Goal: Task Accomplishment & Management: Complete application form

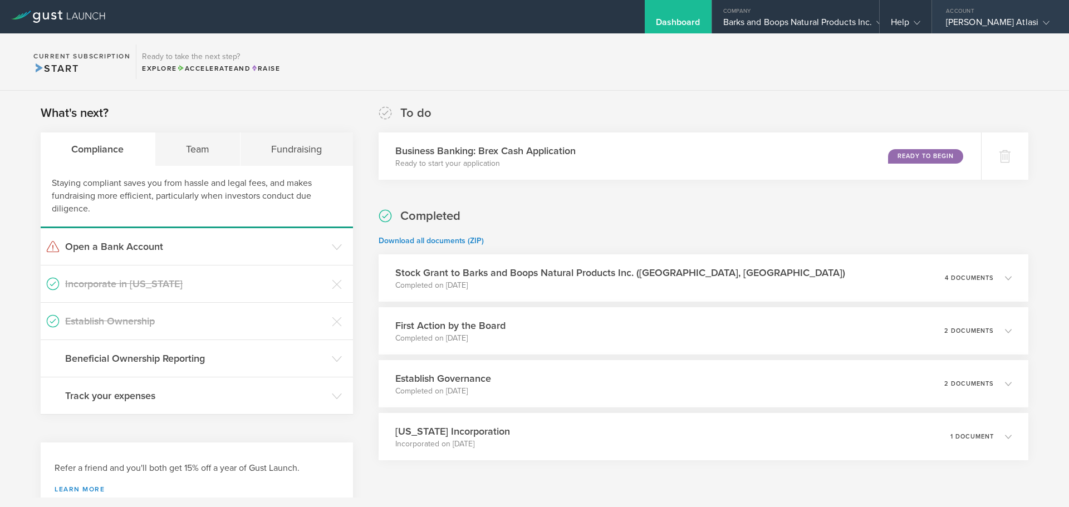
click at [956, 26] on div "[PERSON_NAME] Atlasi" at bounding box center [998, 25] width 104 height 17
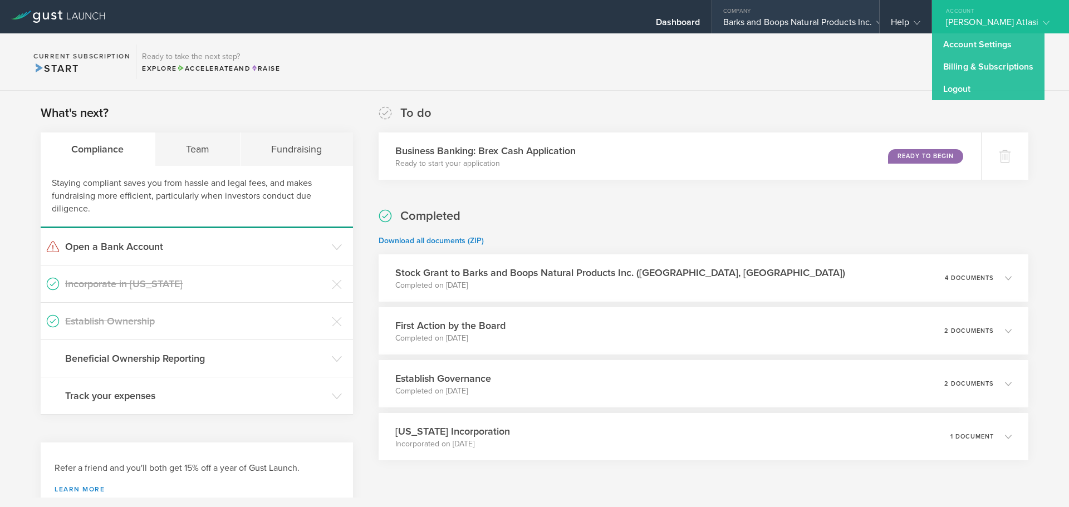
click at [819, 18] on div "Barks and Boops Natural Products Inc." at bounding box center [795, 25] width 145 height 17
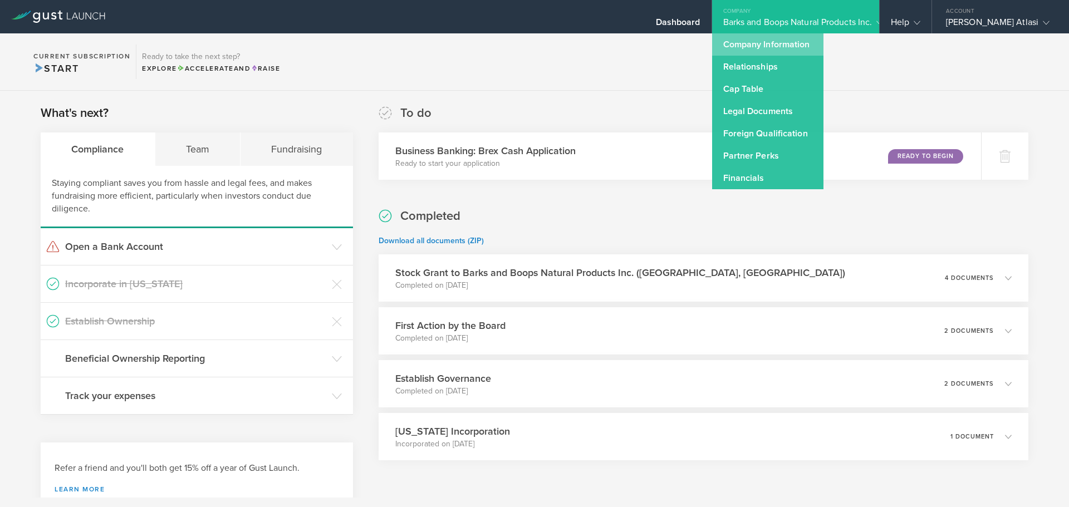
click at [784, 45] on link "Company Information" at bounding box center [767, 44] width 111 height 22
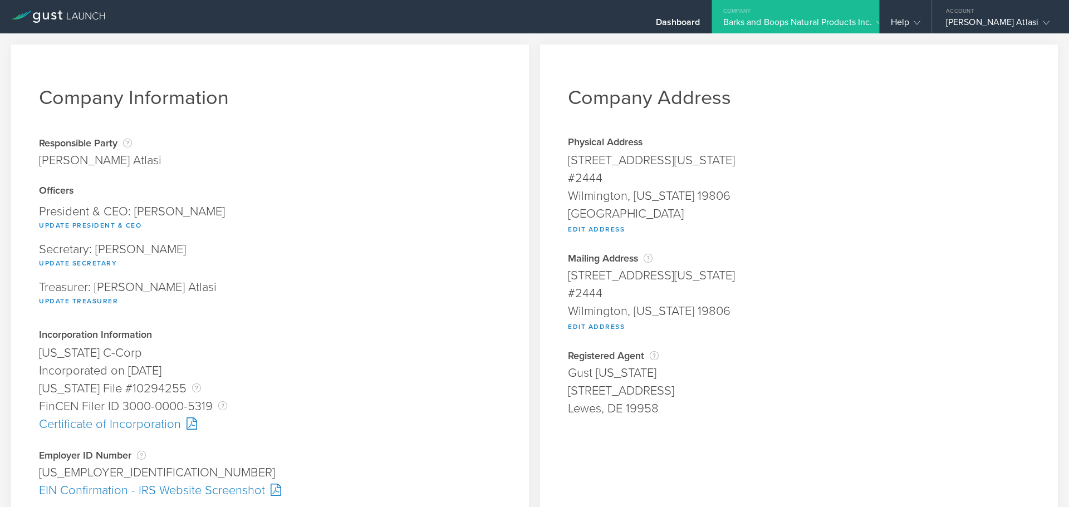
click at [568, 377] on div "Gust Delaware" at bounding box center [799, 373] width 462 height 18
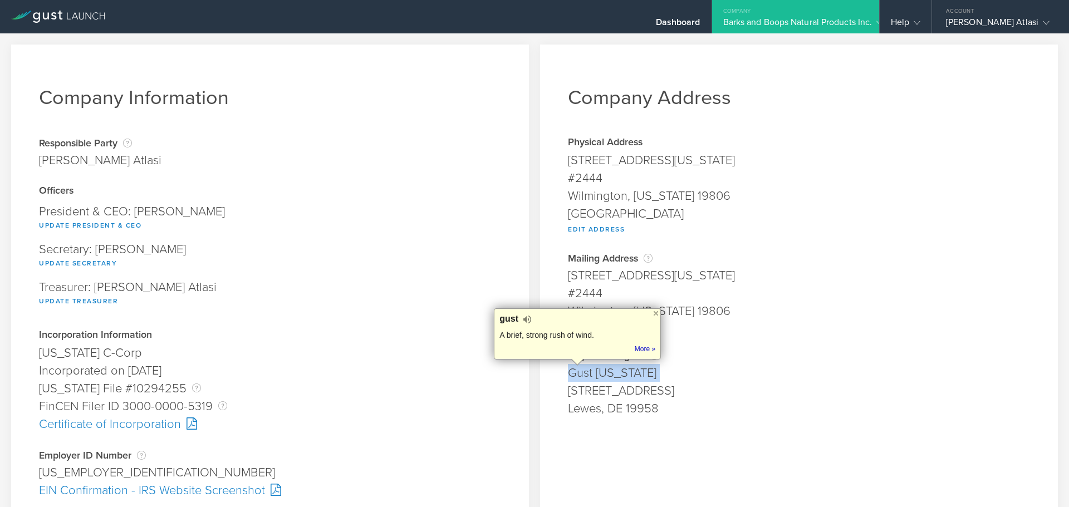
click at [568, 377] on div "Gust Delaware" at bounding box center [799, 373] width 462 height 18
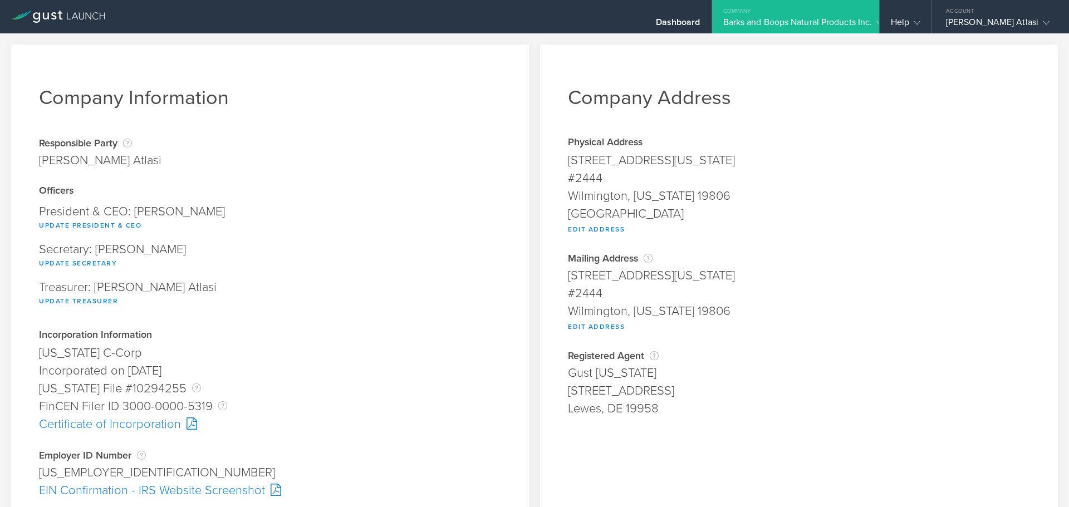
click at [568, 395] on div "16192 Coastal Highway" at bounding box center [799, 391] width 462 height 18
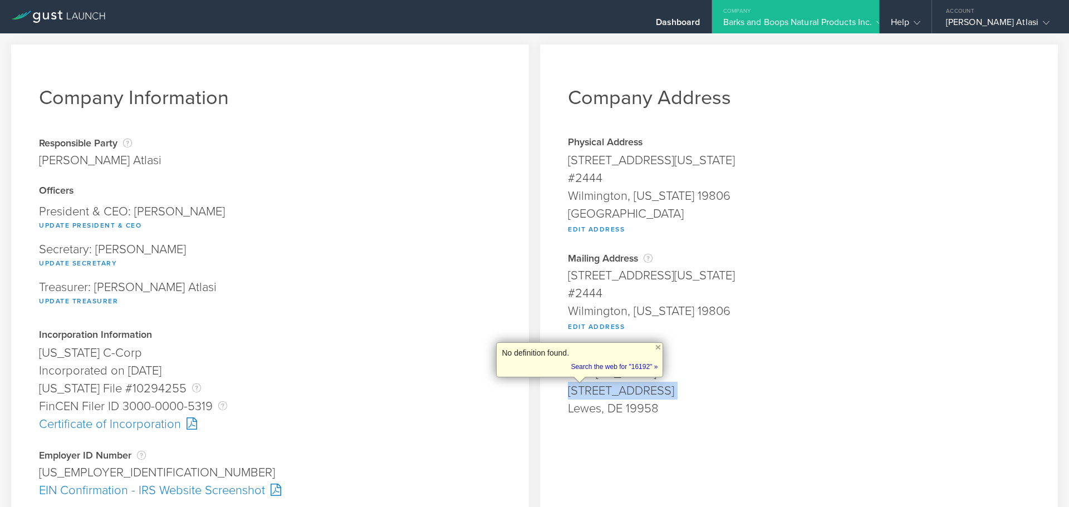
click at [568, 395] on div "16192 Coastal Highway" at bounding box center [799, 391] width 462 height 18
copy div "16192 Coastal Highway"
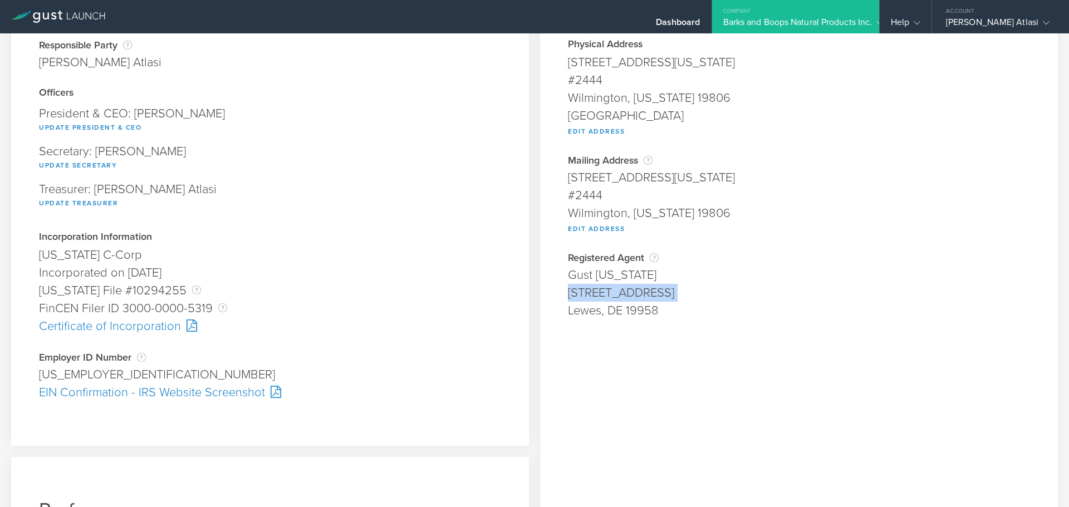
scroll to position [99, 0]
click at [168, 327] on div "Certificate of Incorporation" at bounding box center [270, 326] width 462 height 18
click at [225, 390] on div "EIN Confirmation - IRS Website Screenshot" at bounding box center [270, 392] width 462 height 18
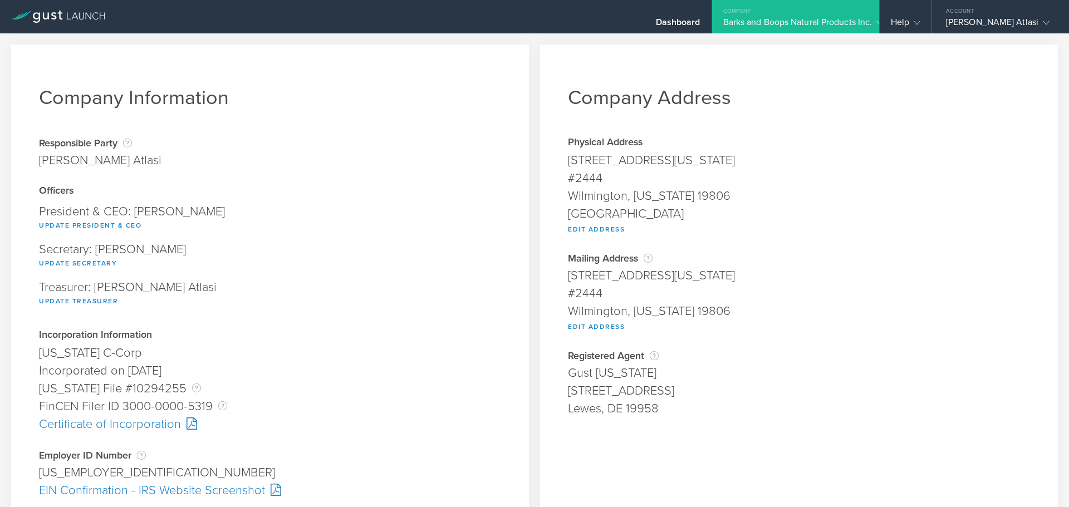
scroll to position [304, 0]
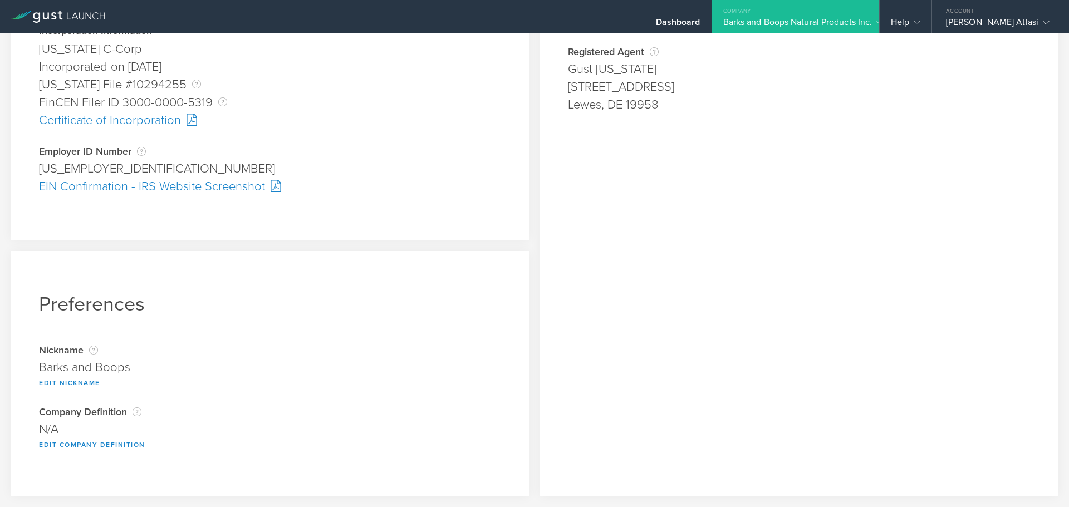
click at [160, 186] on div "EIN Confirmation - IRS Website Screenshot" at bounding box center [270, 187] width 462 height 18
click at [272, 186] on div at bounding box center [273, 186] width 16 height 12
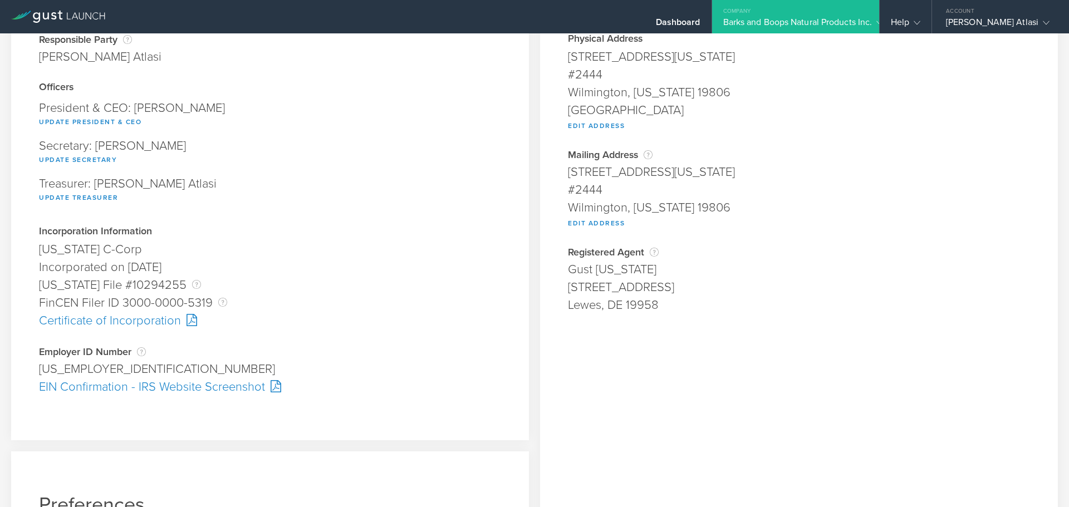
scroll to position [104, 0]
click at [236, 386] on div "EIN Confirmation - IRS Website Screenshot" at bounding box center [270, 386] width 462 height 18
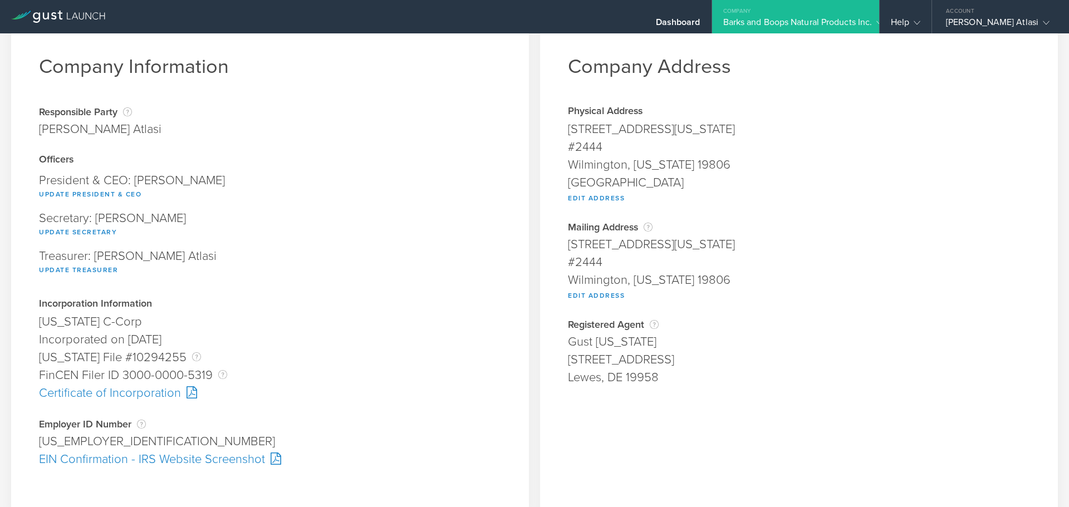
scroll to position [30, 0]
click at [69, 6] on link at bounding box center [58, 9] width 94 height 11
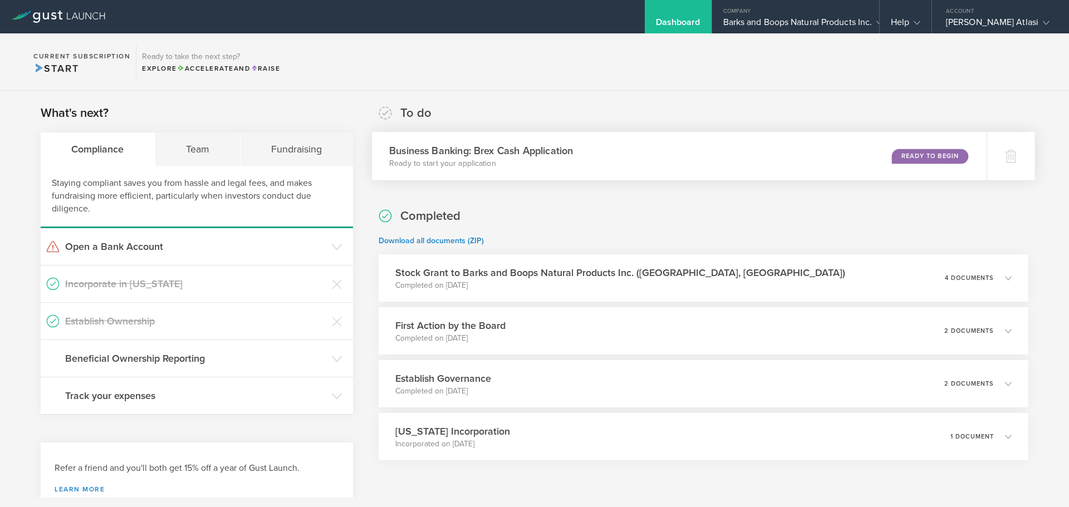
click at [478, 149] on h3 "Business Banking: Brex Cash Application" at bounding box center [481, 150] width 184 height 15
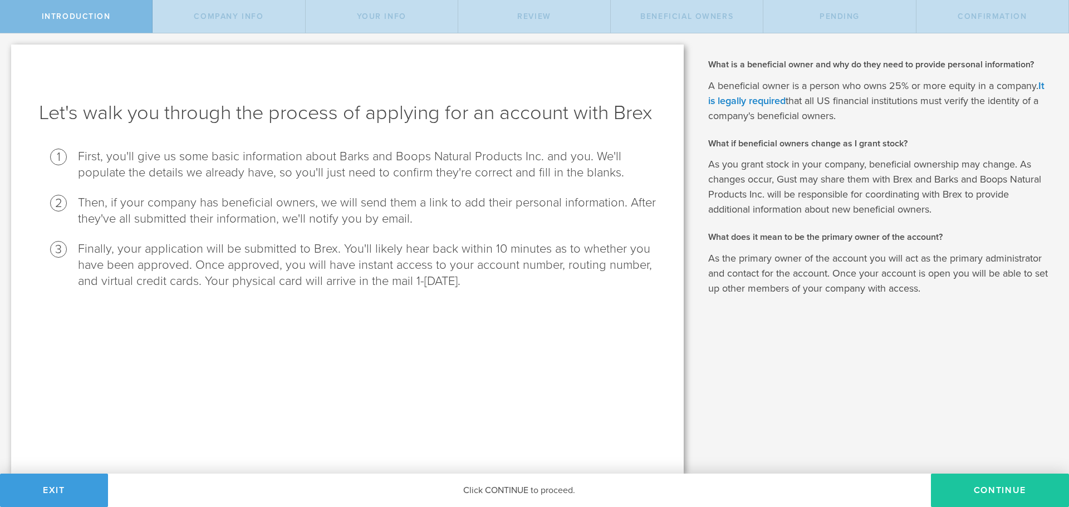
click at [970, 485] on button "Continue" at bounding box center [1000, 490] width 138 height 33
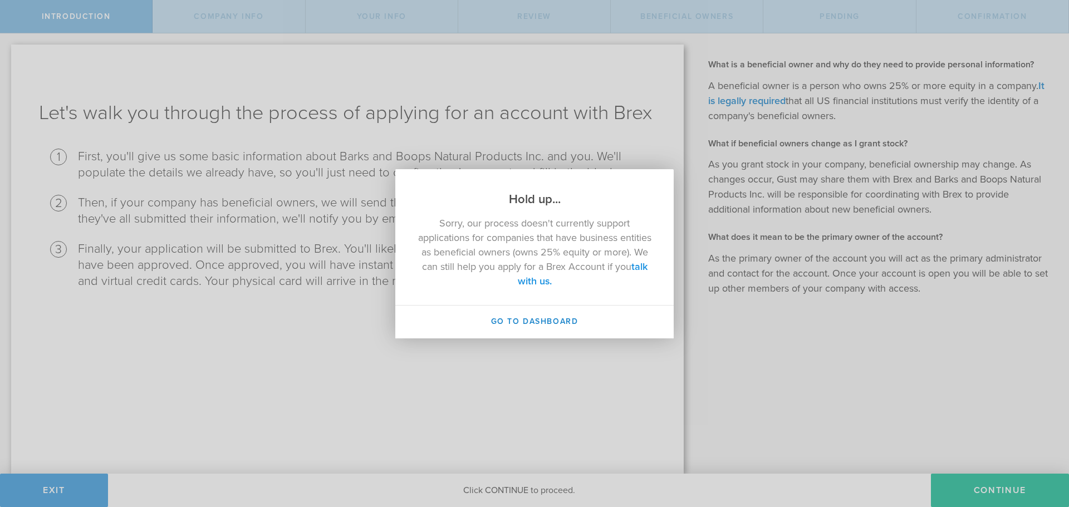
click at [533, 281] on link "talk with us." at bounding box center [583, 274] width 130 height 27
click at [529, 282] on link "talk with us." at bounding box center [583, 274] width 130 height 27
click at [538, 281] on link "talk with us." at bounding box center [583, 274] width 130 height 27
click at [508, 313] on button "Go to Dashboard" at bounding box center [534, 322] width 278 height 33
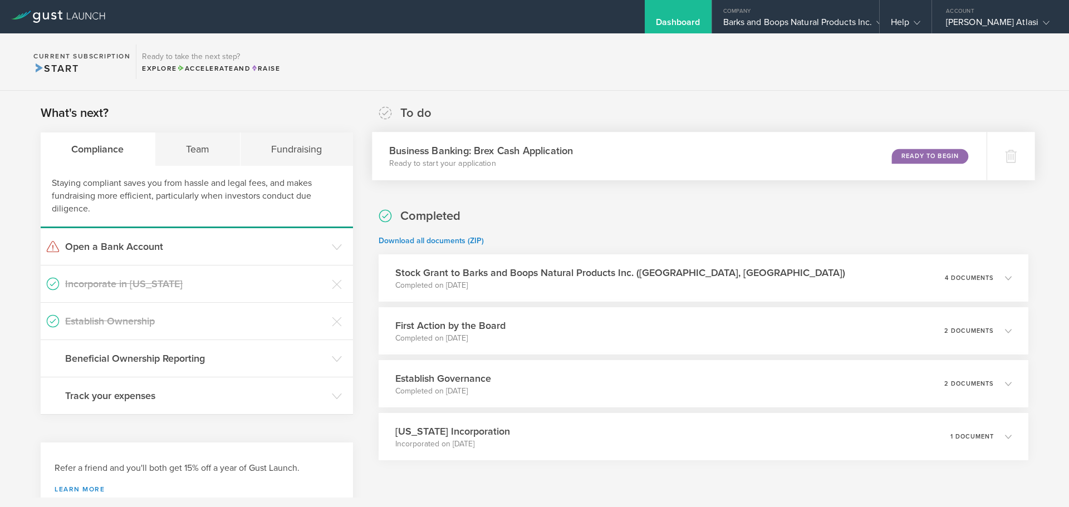
click at [846, 165] on div "Business Banking: Brex Cash Application Ready to start your application Ready t…" at bounding box center [679, 156] width 615 height 48
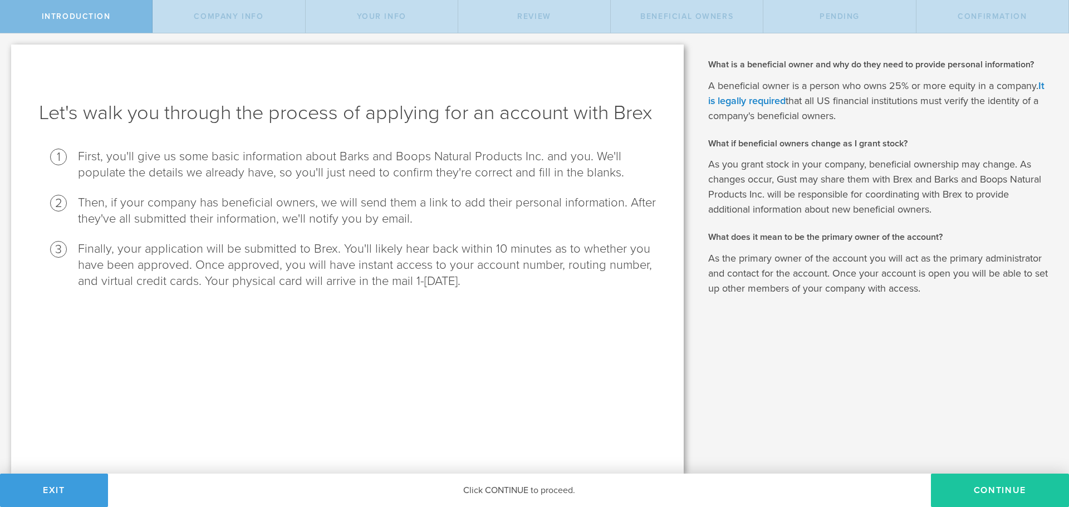
click at [962, 493] on button "Continue" at bounding box center [1000, 490] width 138 height 33
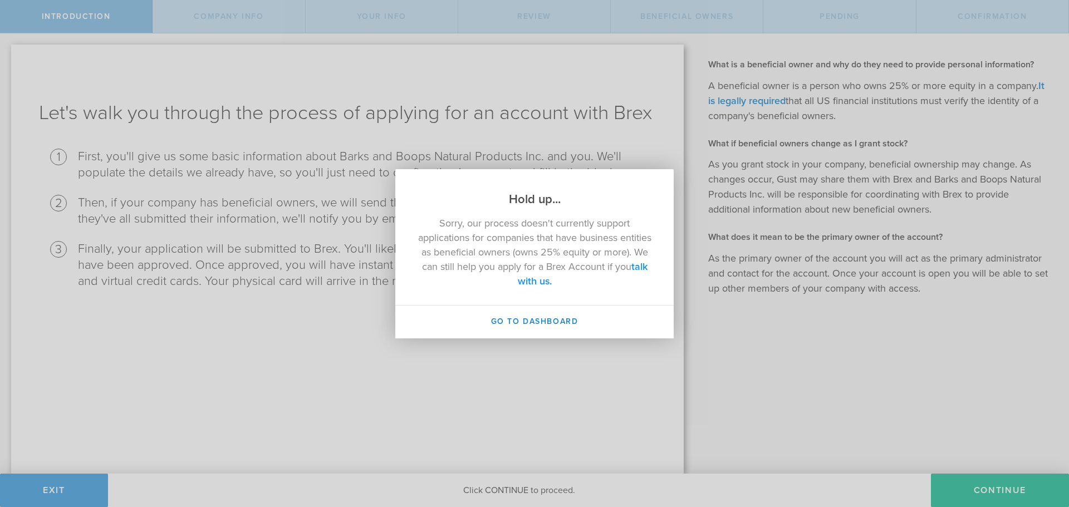
click at [547, 277] on link "talk with us." at bounding box center [583, 274] width 130 height 27
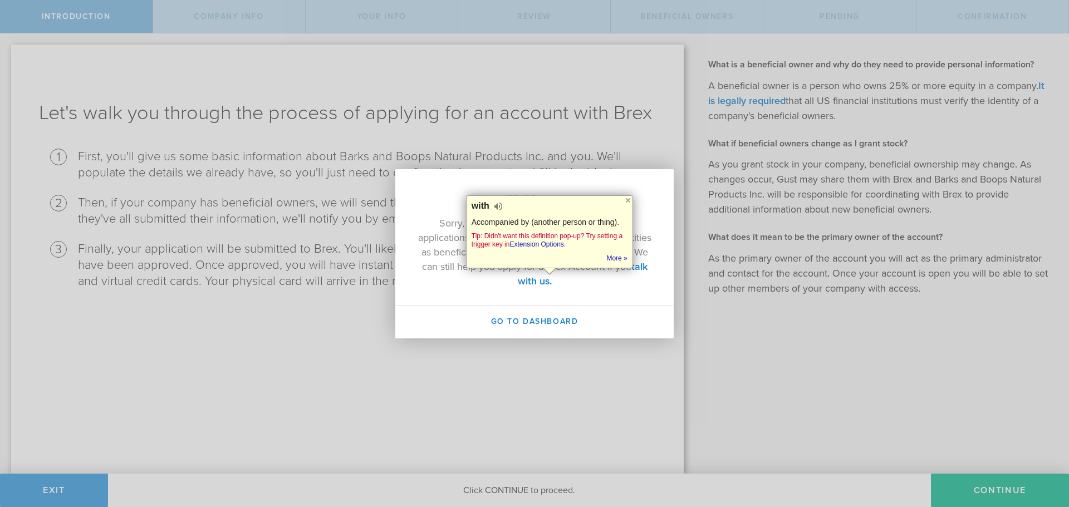
click at [531, 289] on div "Sorry, our process doesn't currently support applications for companies that ha…" at bounding box center [534, 256] width 278 height 97
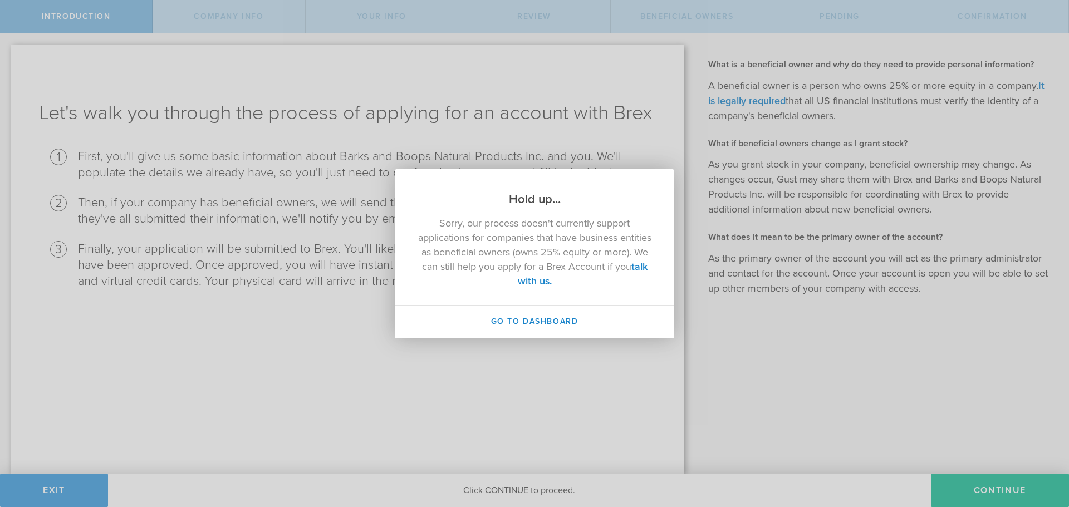
click at [619, 141] on div "Hold up... Sorry, our process doesn't currently support applications for compan…" at bounding box center [534, 253] width 1069 height 507
click at [534, 323] on button "Go to Dashboard" at bounding box center [534, 322] width 278 height 33
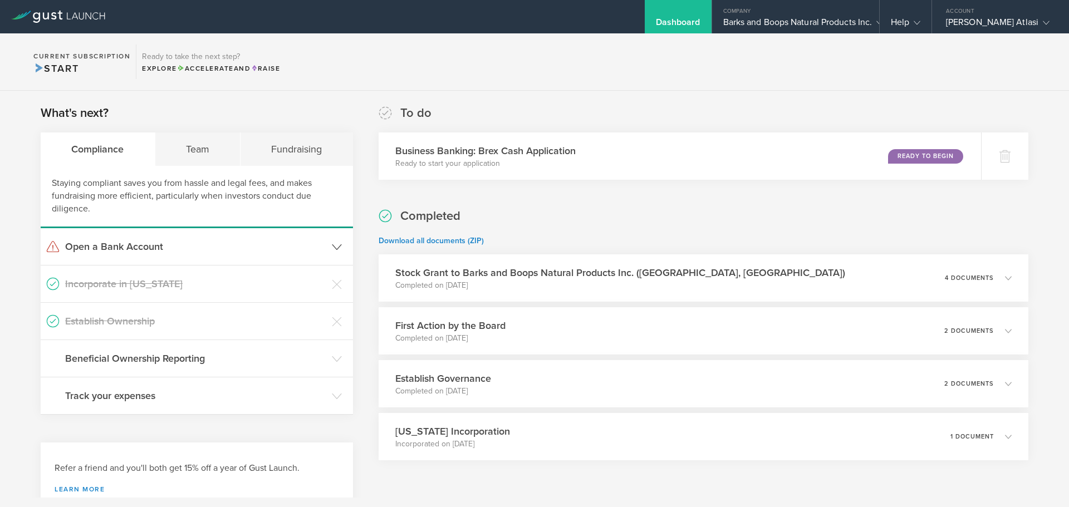
click at [203, 243] on h3 "Open a Bank Account" at bounding box center [195, 246] width 261 height 14
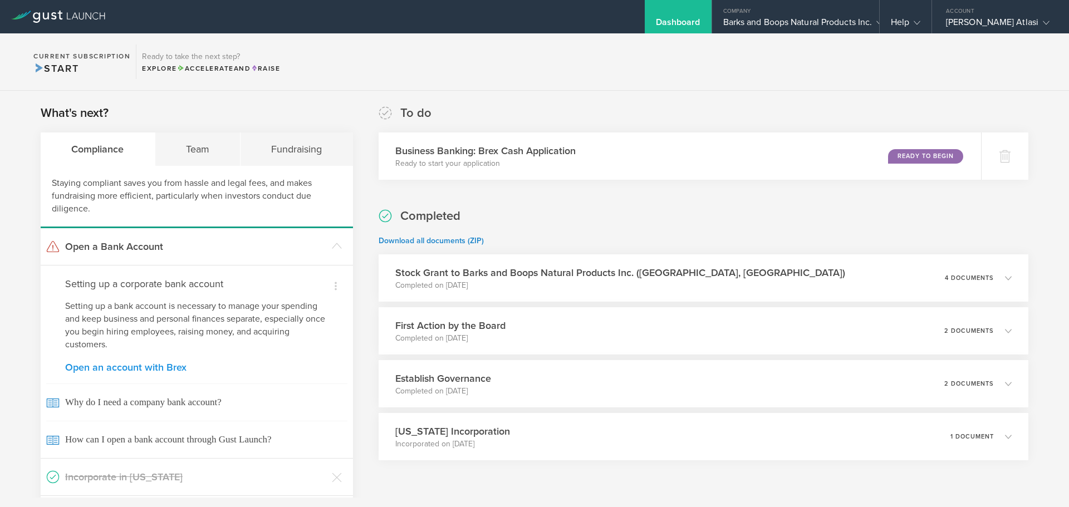
click at [162, 366] on link "Open an account with Brex" at bounding box center [196, 367] width 263 height 10
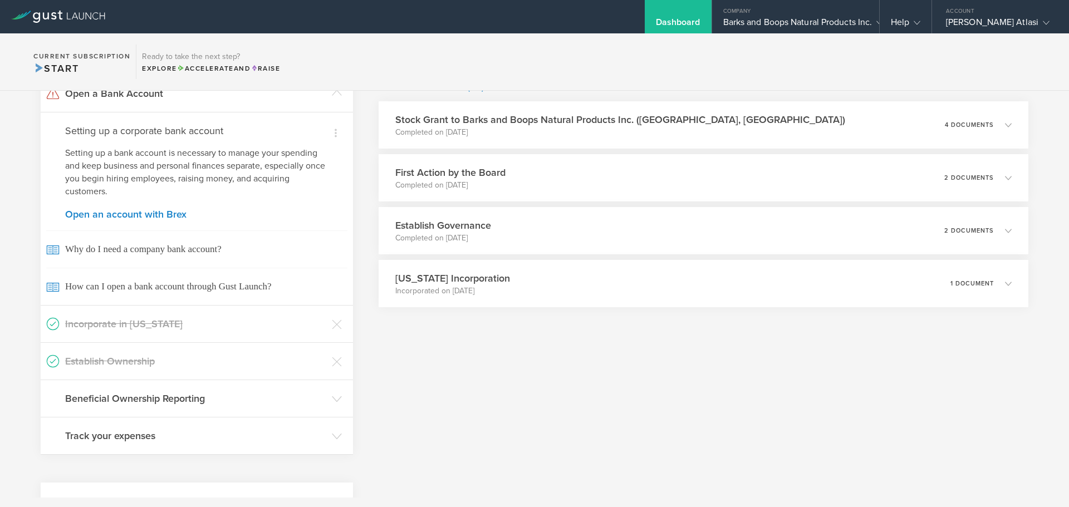
scroll to position [154, 0]
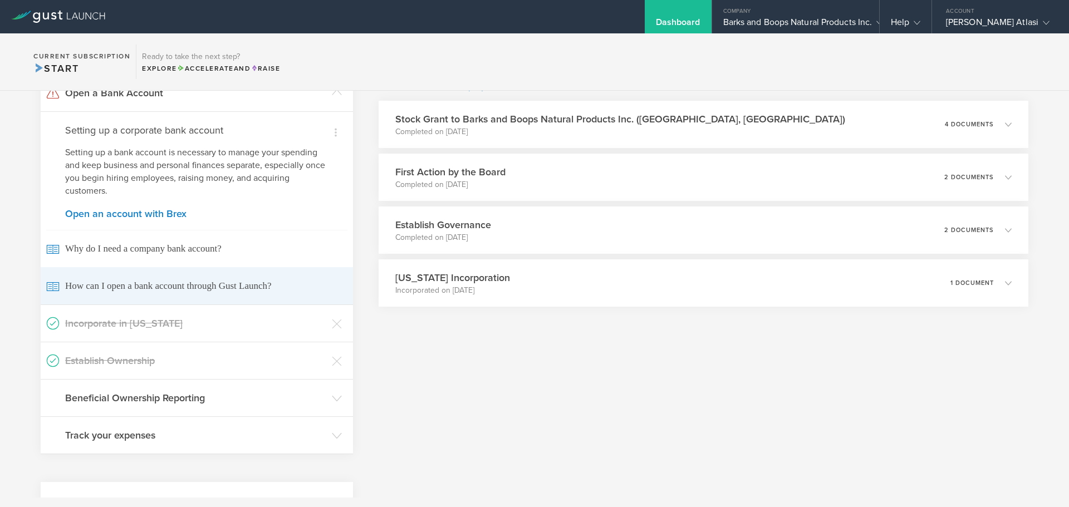
click at [172, 292] on span "How can I open a bank account through Gust Launch?" at bounding box center [196, 285] width 301 height 37
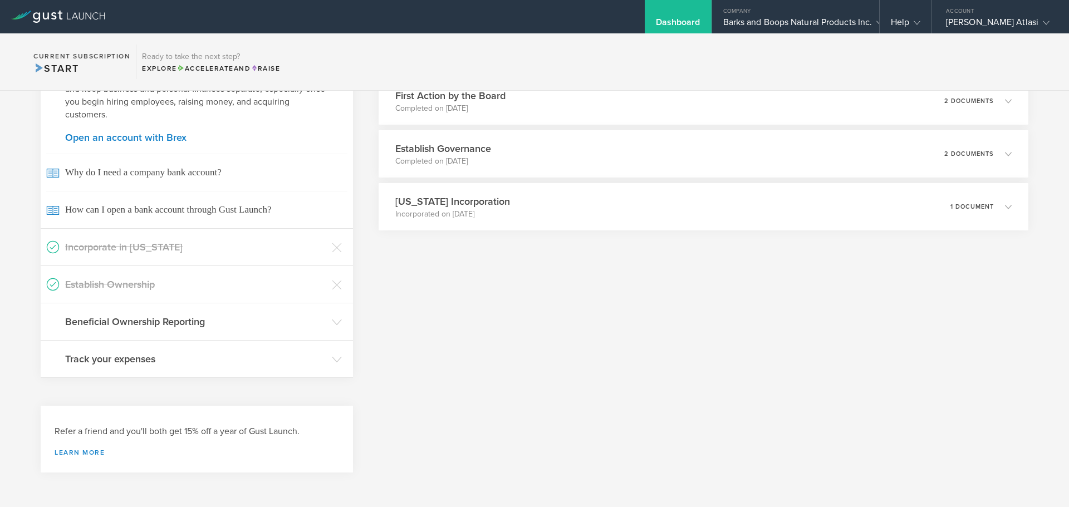
scroll to position [0, 0]
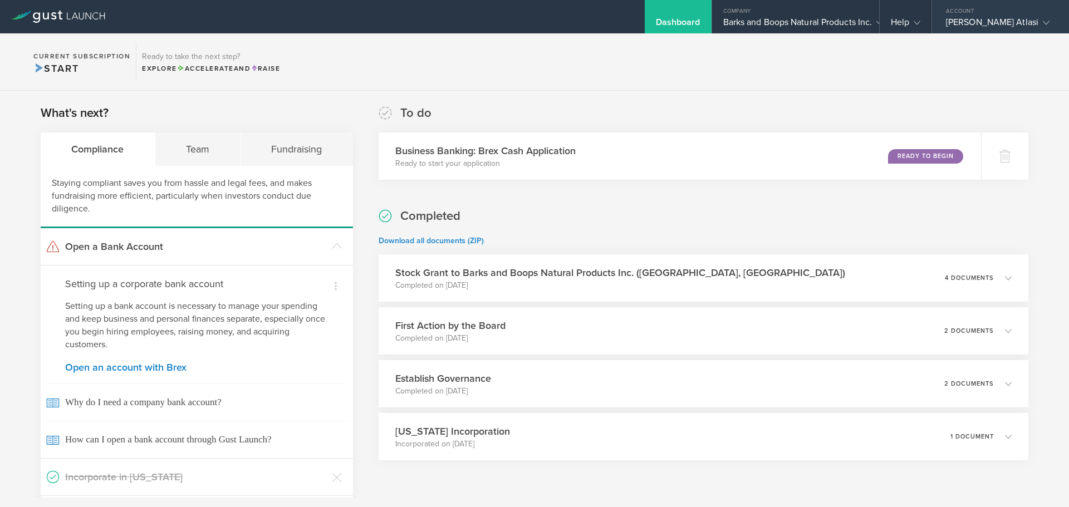
click at [963, 26] on div "Mohammad Hossein Atlasi" at bounding box center [998, 25] width 104 height 17
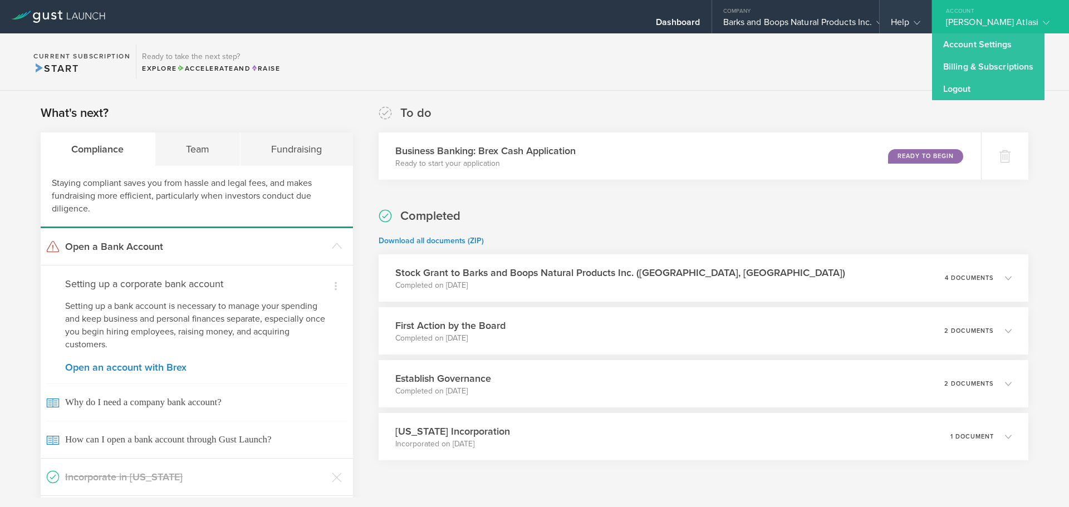
click at [880, 15] on div "Help" at bounding box center [906, 16] width 52 height 33
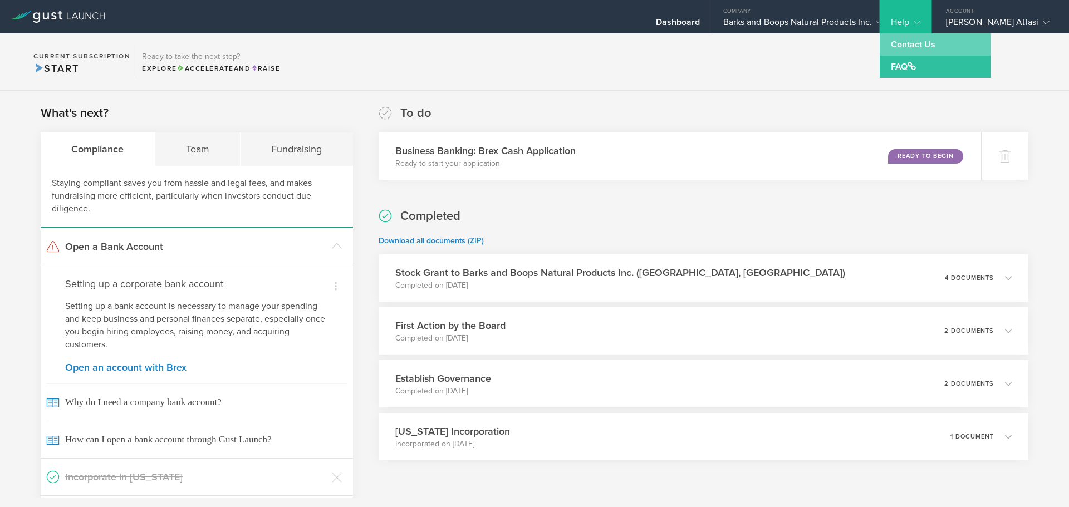
click at [884, 43] on link "Contact Us" at bounding box center [935, 44] width 111 height 22
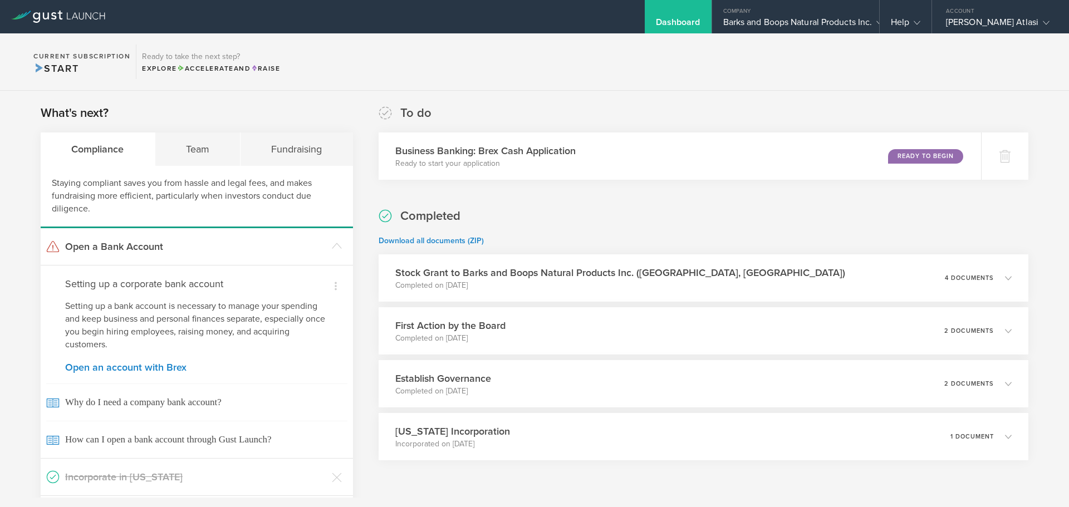
click at [56, 14] on icon at bounding box center [58, 17] width 94 height 12
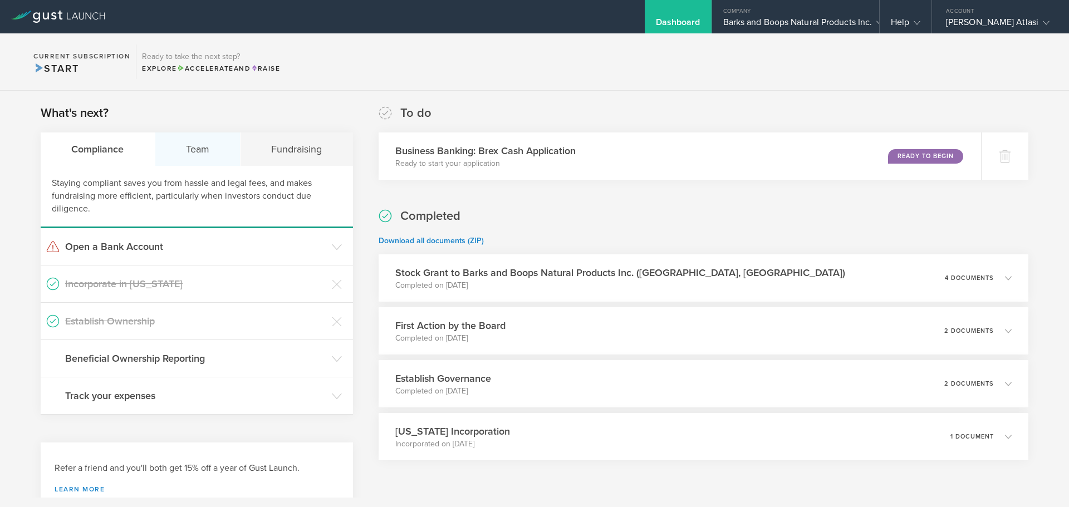
click at [211, 143] on div "Team" at bounding box center [198, 148] width 86 height 33
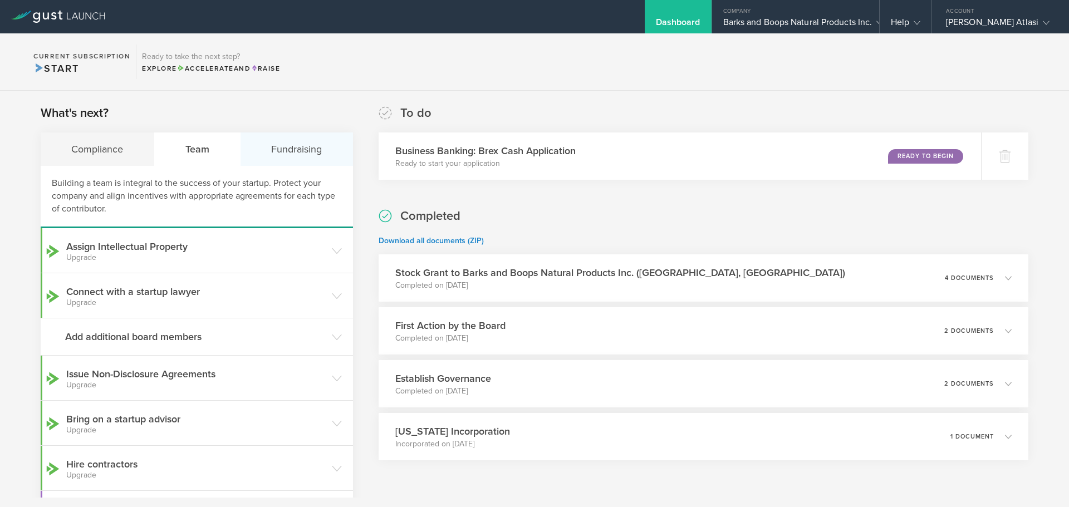
click at [288, 150] on div "Fundraising" at bounding box center [296, 148] width 112 height 33
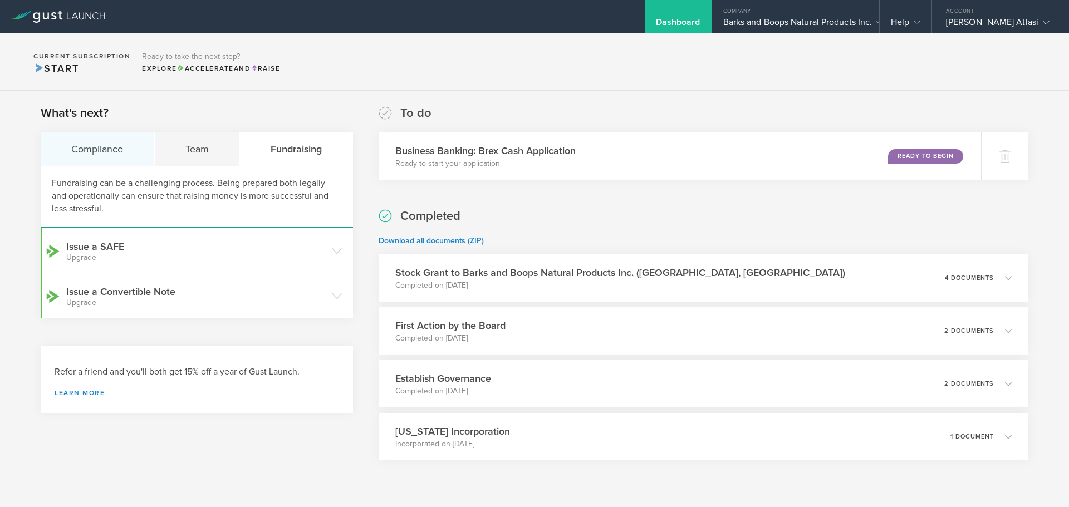
click at [149, 140] on div "Compliance" at bounding box center [98, 148] width 114 height 33
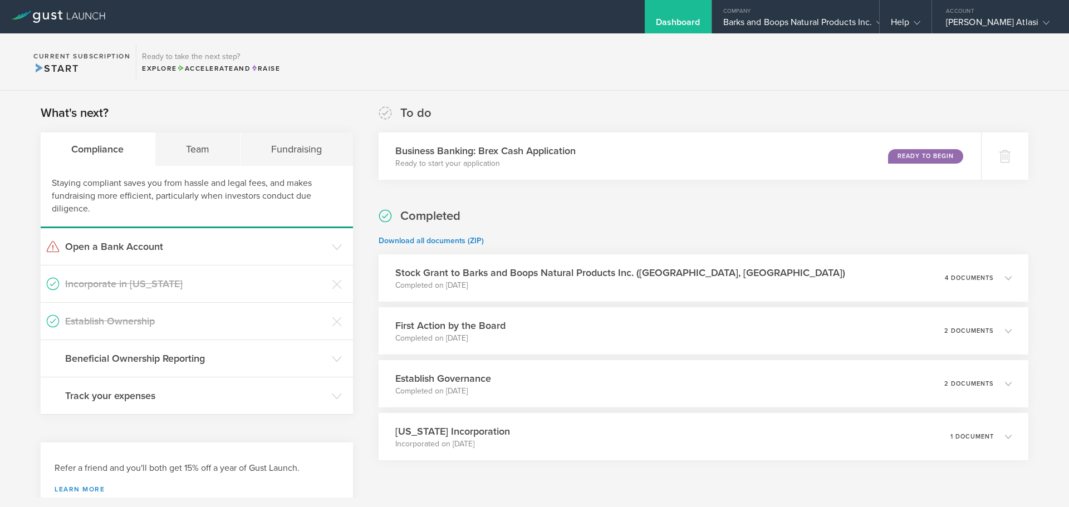
scroll to position [1, 0]
click at [843, 22] on div "Barks and Boops Natural Products Inc." at bounding box center [795, 25] width 145 height 17
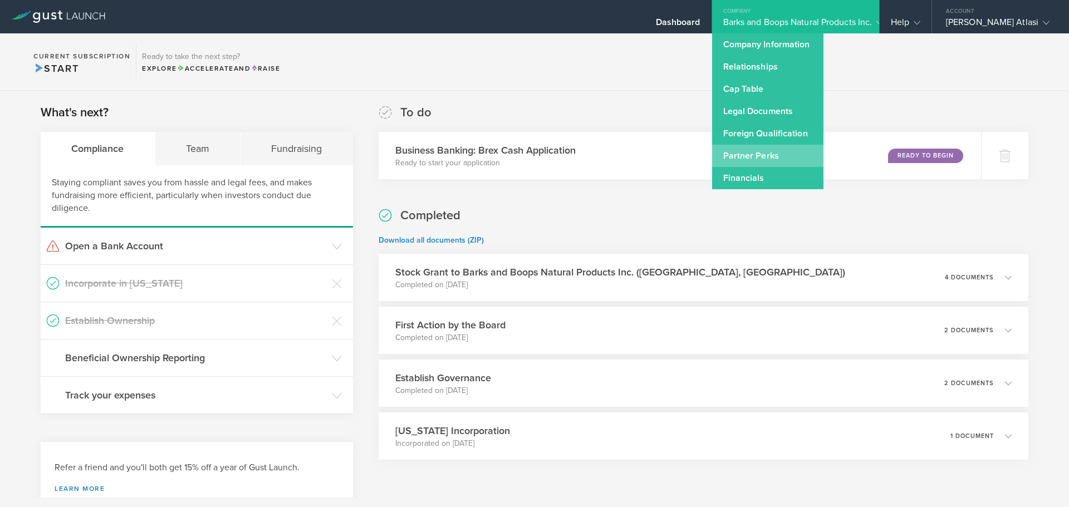
click at [769, 162] on link "Partner Perks" at bounding box center [767, 156] width 111 height 22
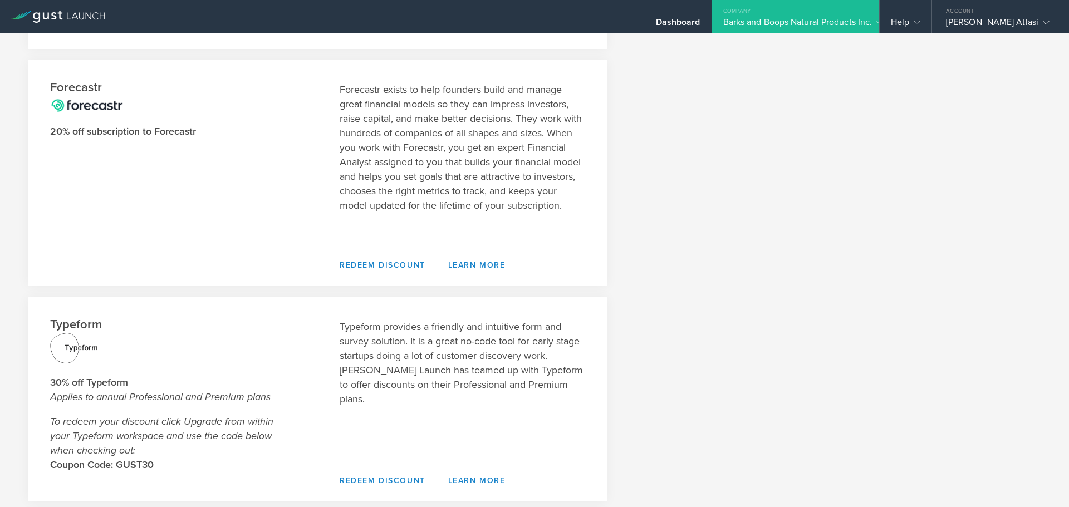
scroll to position [227, 0]
click at [769, 29] on div "Barks and Boops Natural Products Inc." at bounding box center [795, 25] width 145 height 17
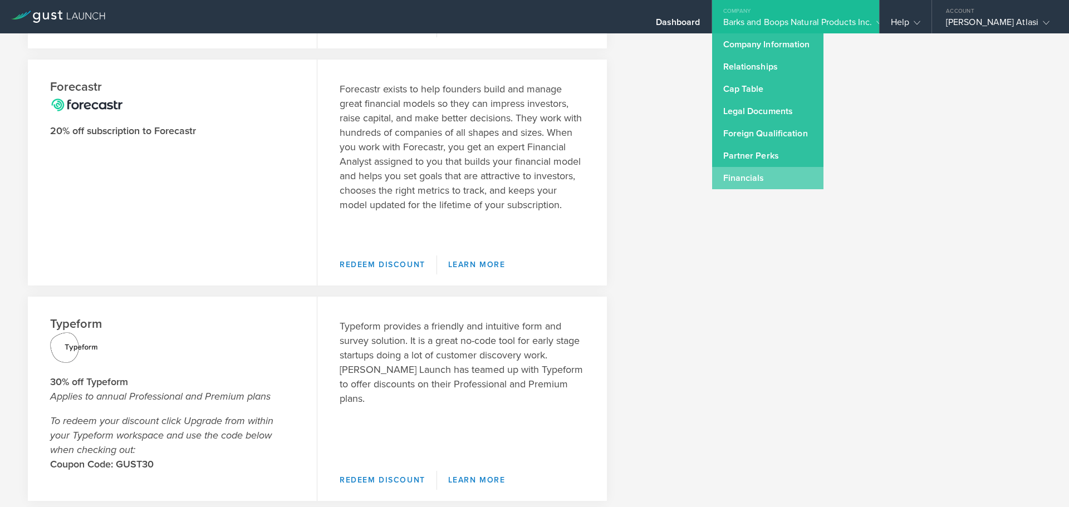
click at [749, 182] on link "Financials" at bounding box center [767, 178] width 111 height 22
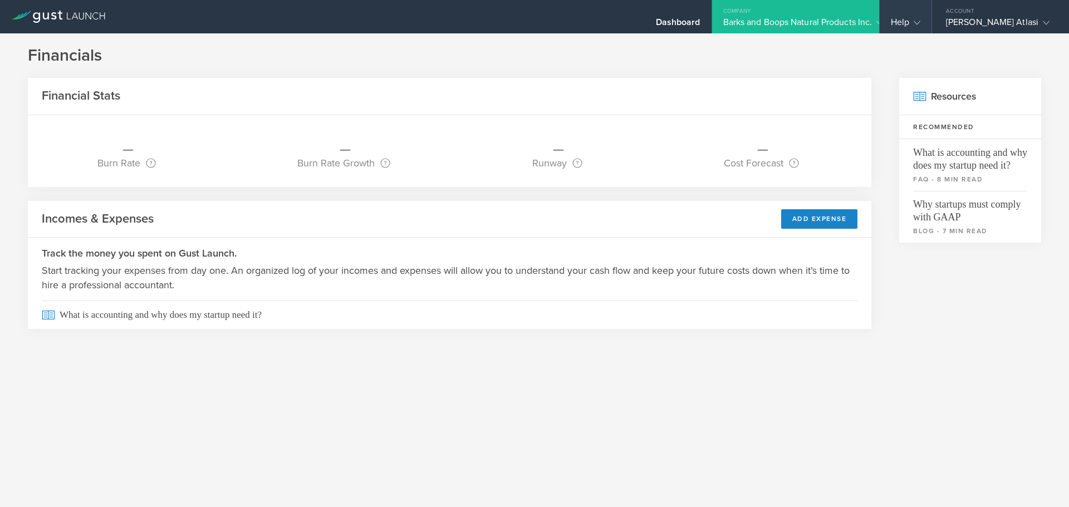
click at [891, 21] on div "Help" at bounding box center [906, 25] width 30 height 17
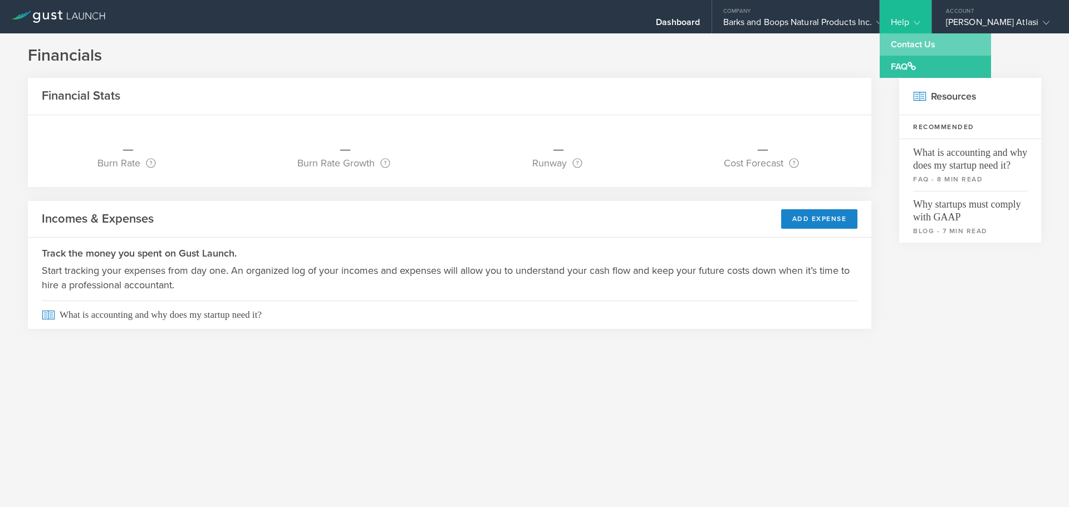
click at [891, 49] on link "Contact Us" at bounding box center [935, 44] width 111 height 22
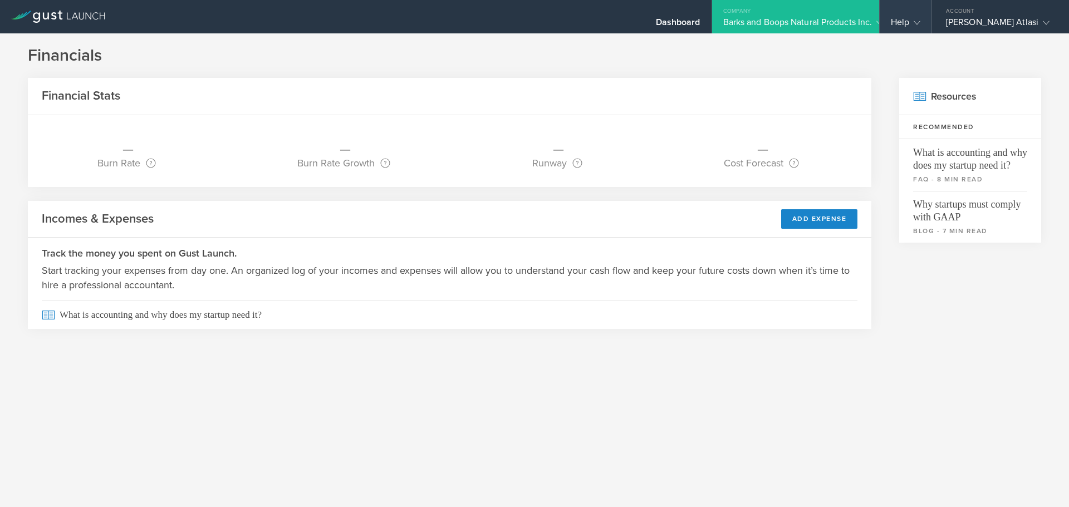
click at [891, 23] on div "Help" at bounding box center [906, 25] width 30 height 17
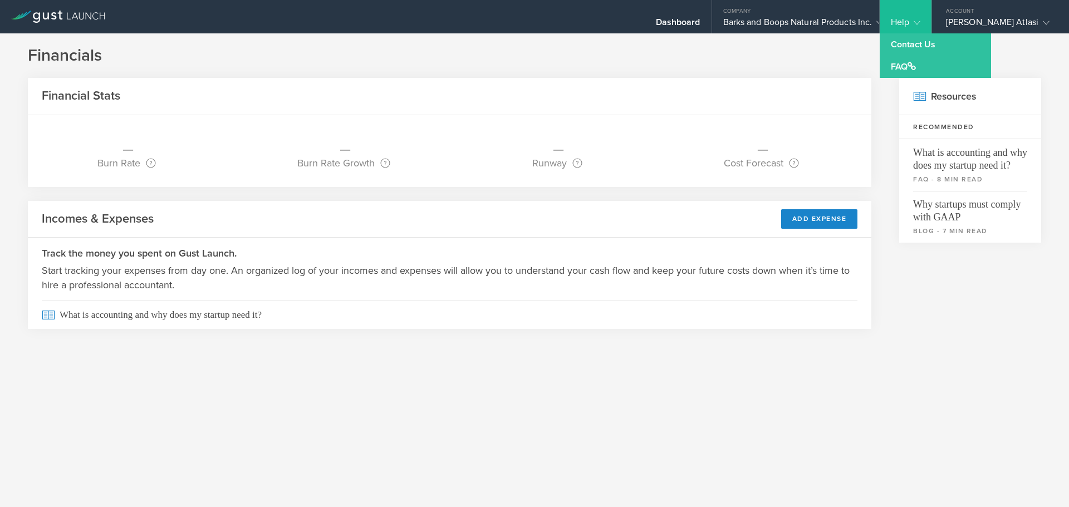
click at [42, 16] on icon at bounding box center [58, 17] width 94 height 12
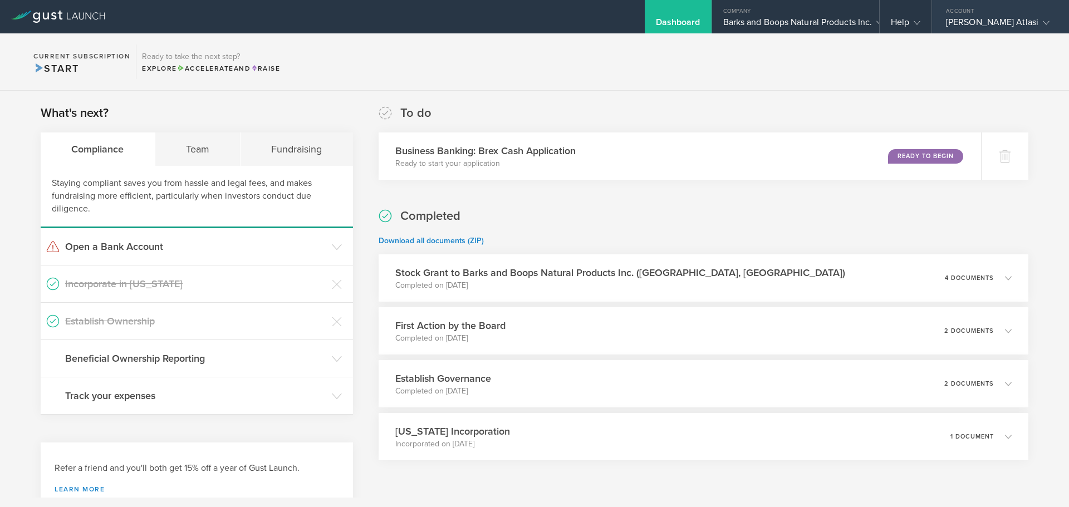
click at [932, 25] on div "[PERSON_NAME] Atlasi" at bounding box center [1000, 25] width 137 height 17
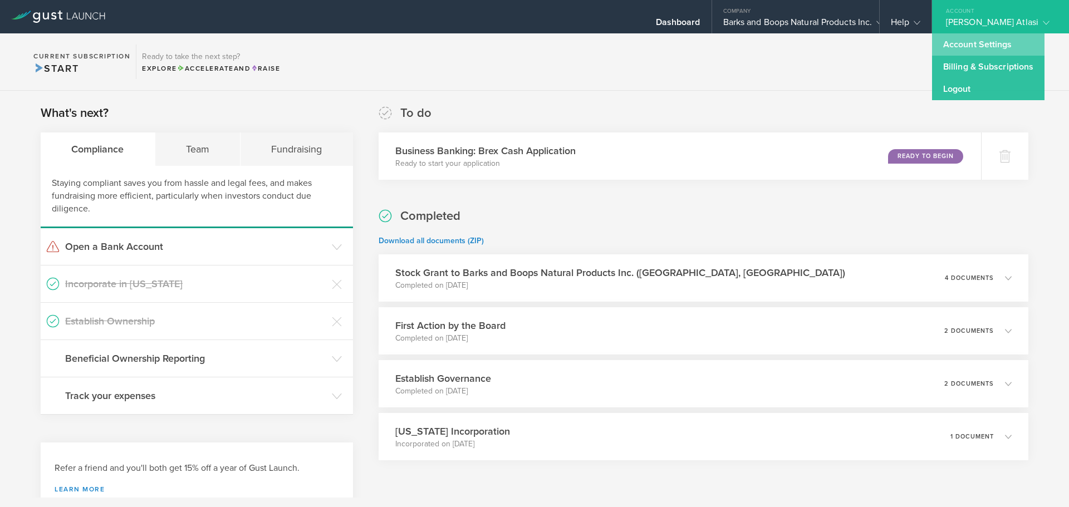
click at [932, 49] on link "Account Settings" at bounding box center [988, 44] width 112 height 22
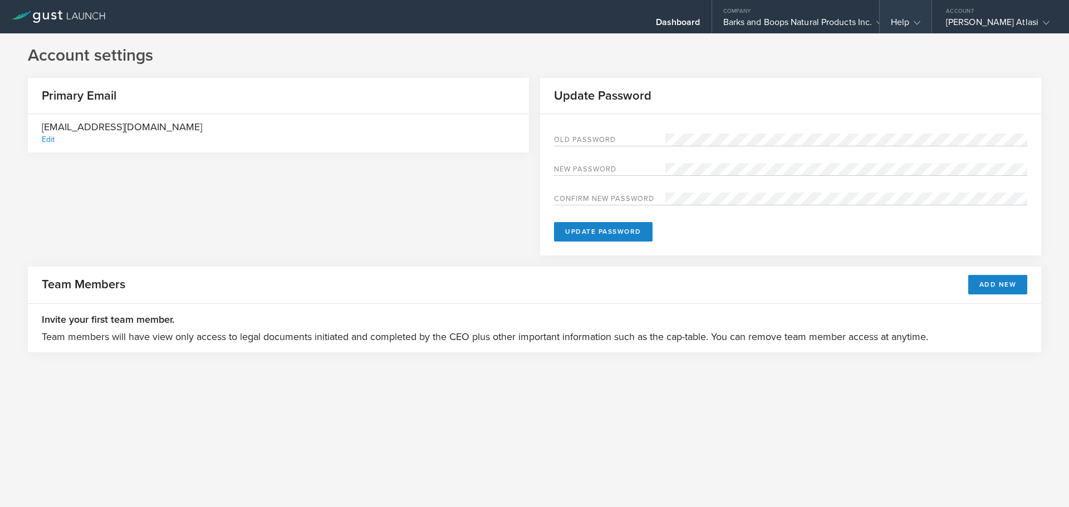
click at [891, 22] on div "Help" at bounding box center [906, 25] width 30 height 17
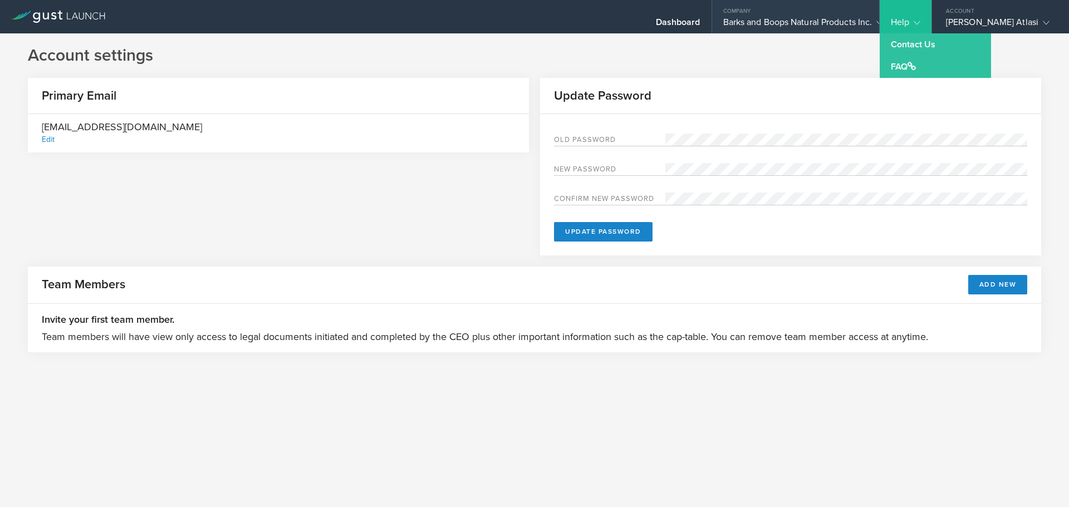
click at [804, 17] on div "Barks and Boops Natural Products Inc." at bounding box center [795, 25] width 145 height 17
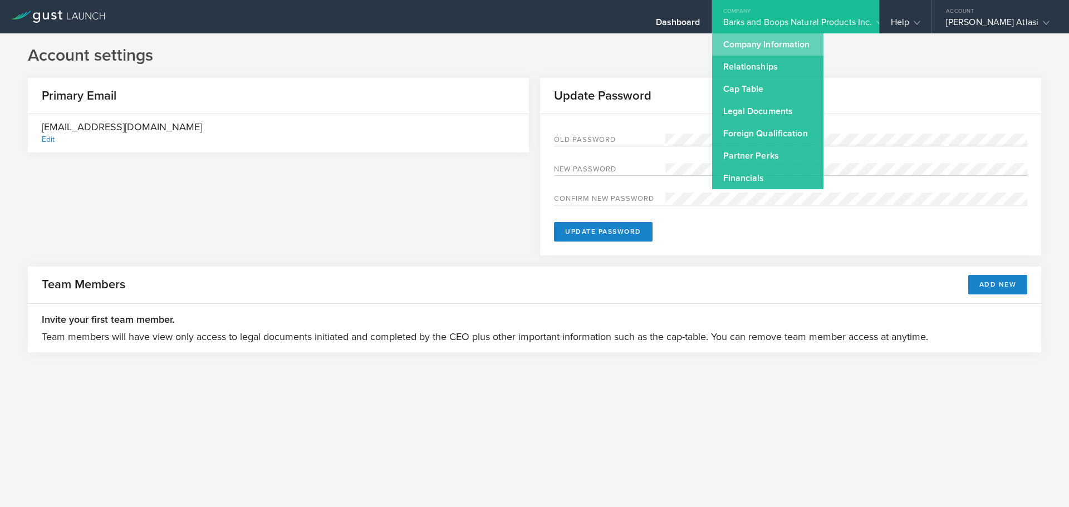
click at [784, 50] on link "Company Information" at bounding box center [767, 44] width 111 height 22
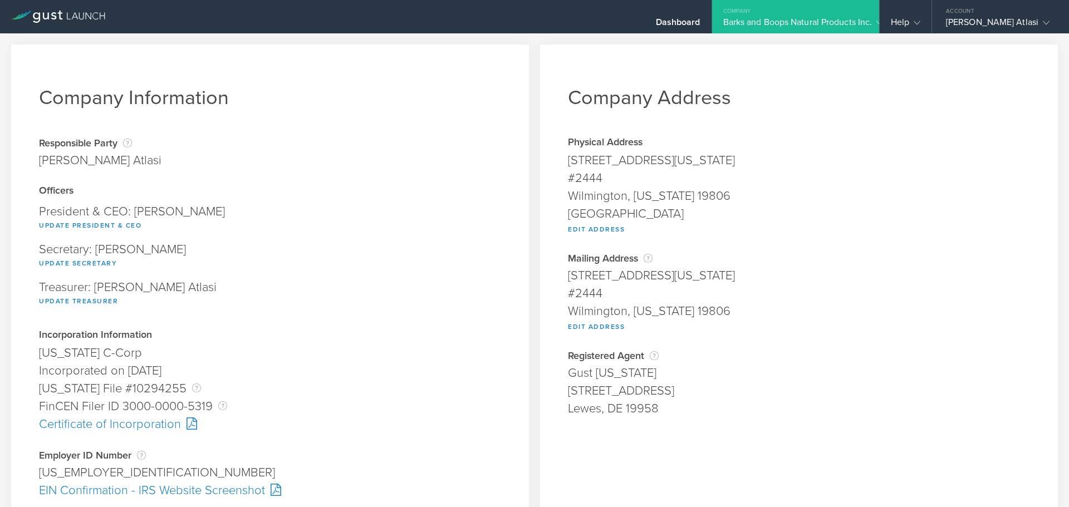
drag, startPoint x: 563, startPoint y: 394, endPoint x: 685, endPoint y: 398, distance: 122.6
click at [685, 398] on div "Company Address Physical Address 1207 Delaware Ave #2444 Wilmington, Delaware 1…" at bounding box center [799, 422] width 518 height 755
copy div "[STREET_ADDRESS]"
click at [332, 288] on div "Treasurer: Mohammad Hossein Atlasi Update Treasurer" at bounding box center [270, 295] width 462 height 38
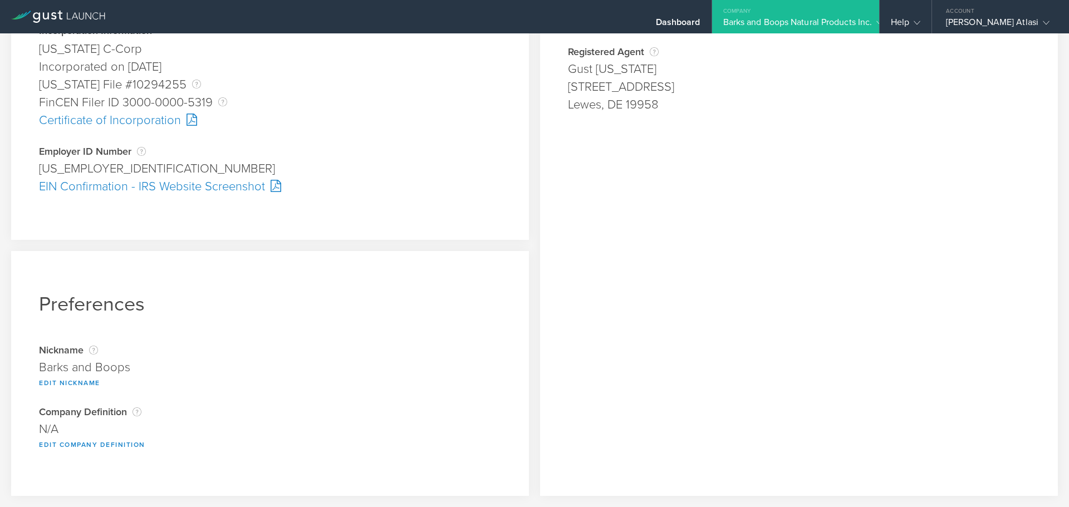
click at [51, 7] on link at bounding box center [58, 9] width 94 height 11
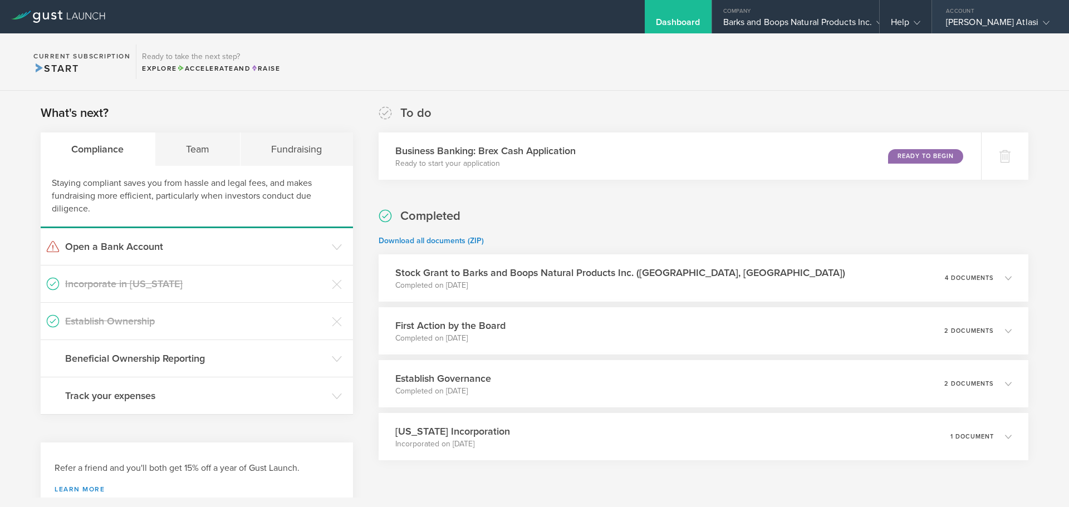
click at [973, 4] on div "Account" at bounding box center [1000, 8] width 137 height 17
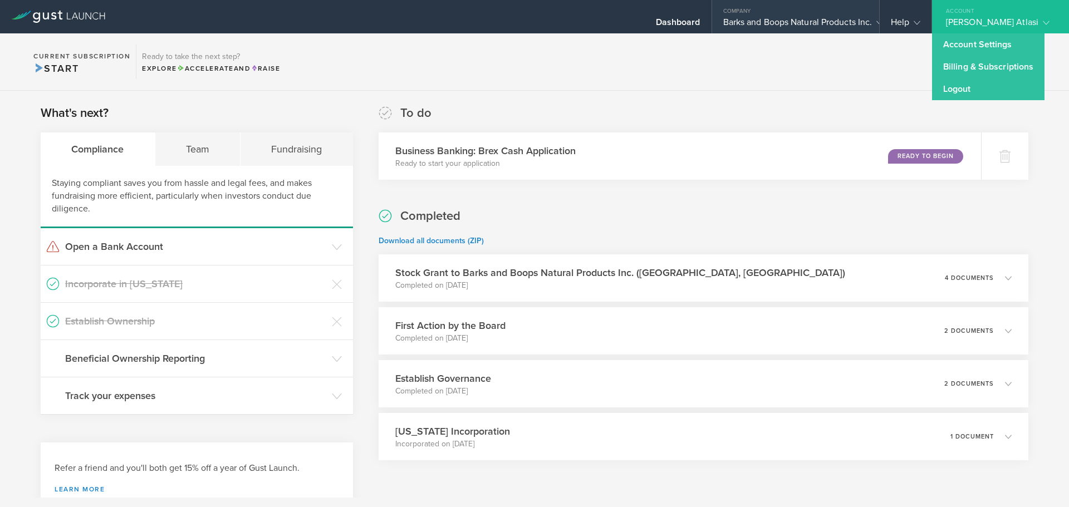
click at [809, 11] on div "Company" at bounding box center [795, 8] width 167 height 17
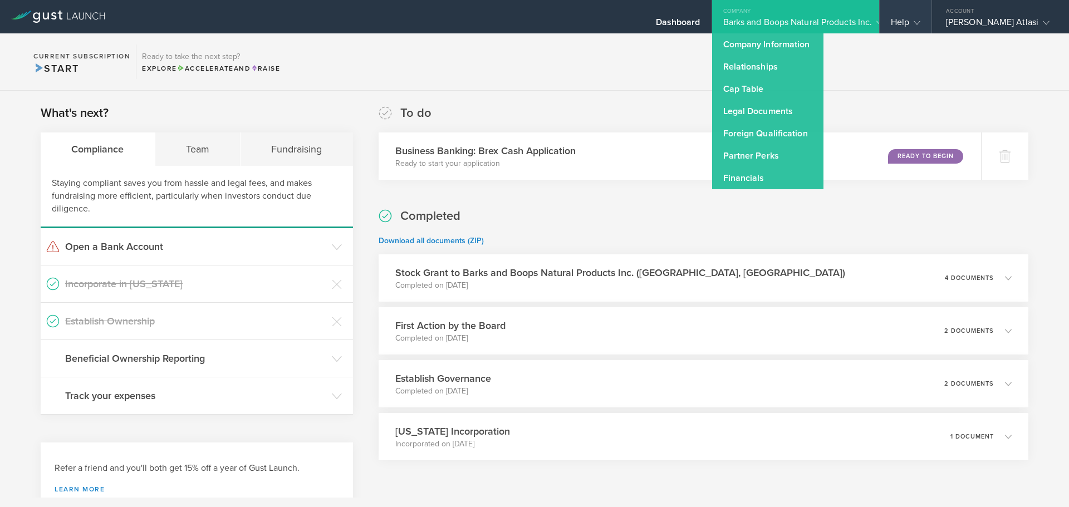
click at [891, 23] on div "Help" at bounding box center [906, 25] width 30 height 17
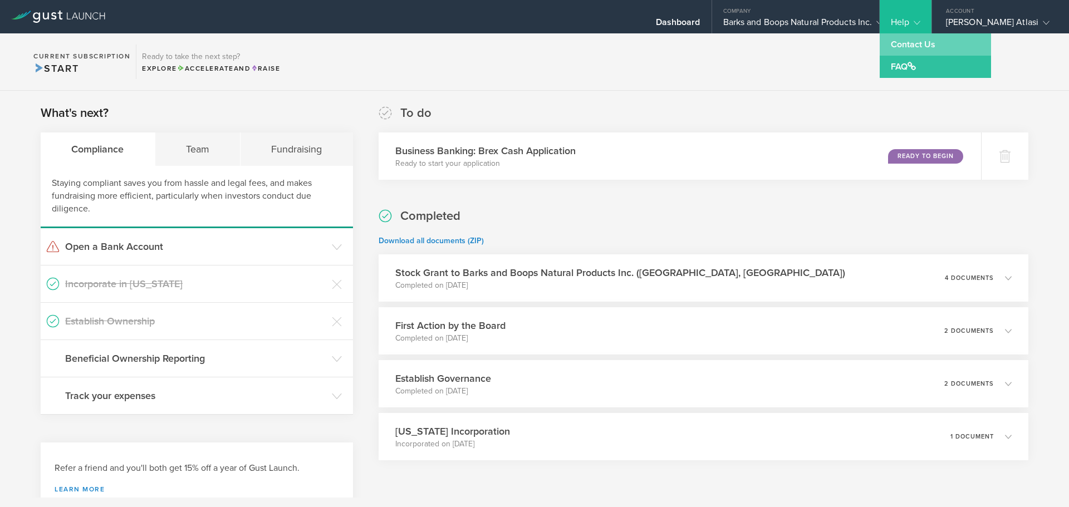
click at [886, 42] on link "Contact Us" at bounding box center [935, 44] width 111 height 22
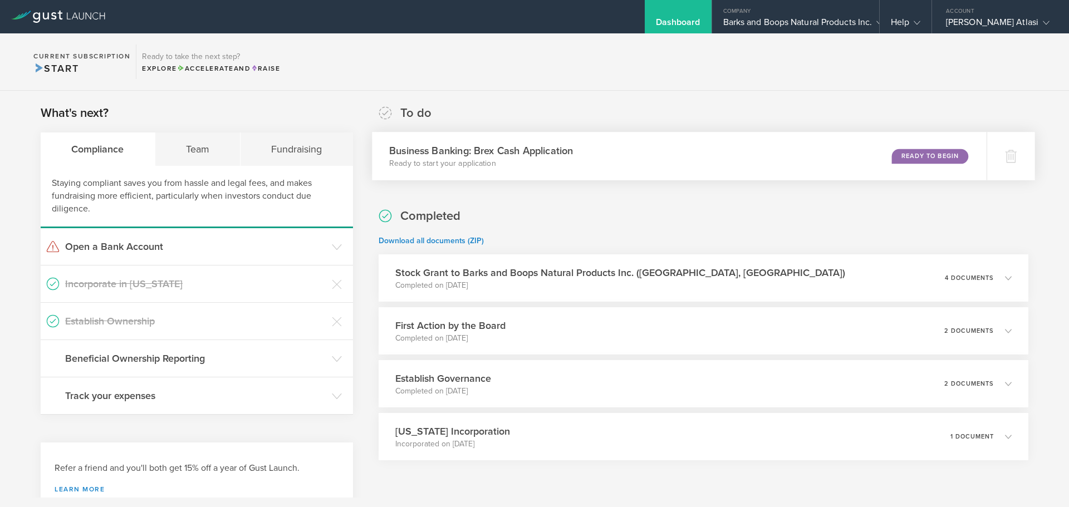
click at [837, 155] on div "Business Banking: Brex Cash Application Ready to start your application Ready t…" at bounding box center [679, 156] width 615 height 48
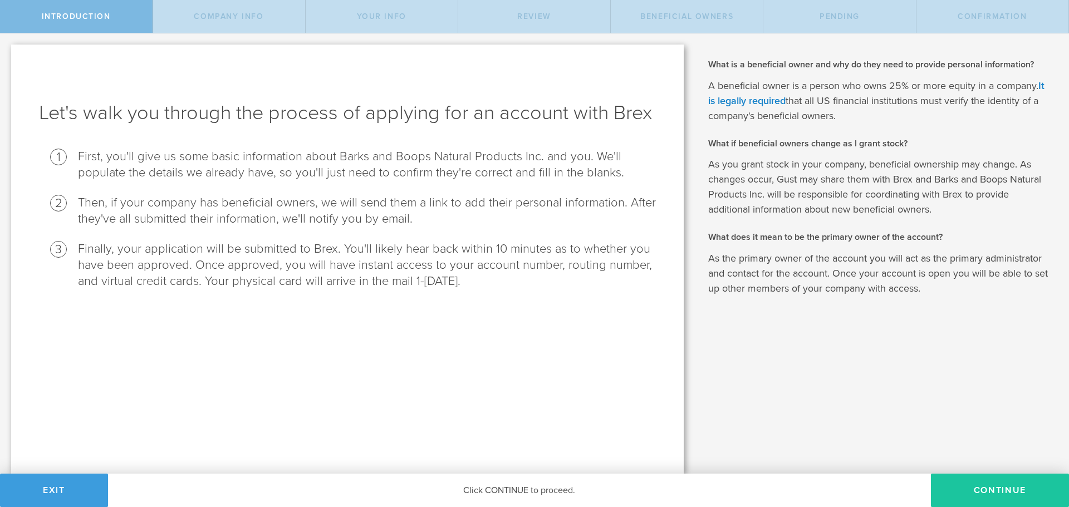
click at [1040, 505] on button "Continue" at bounding box center [1000, 490] width 138 height 33
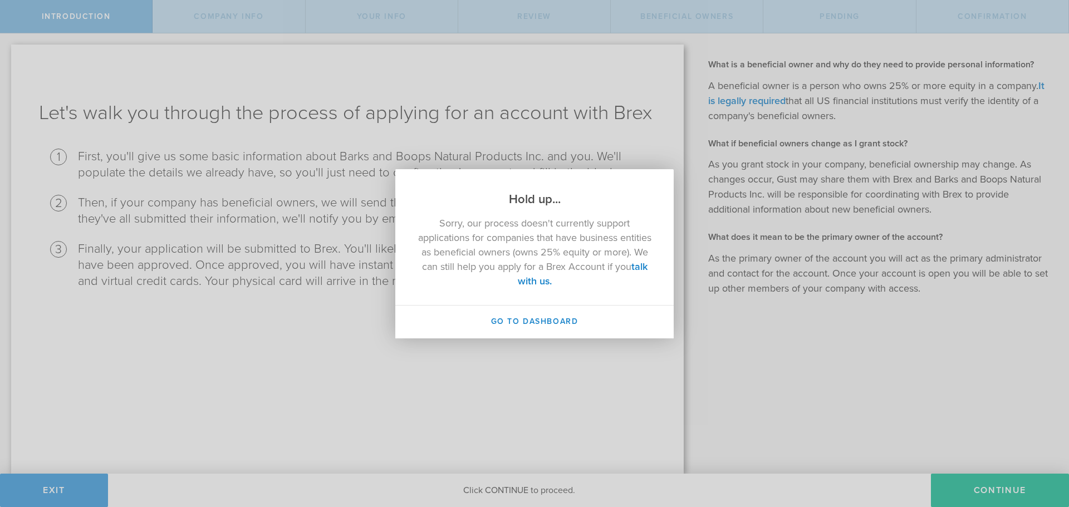
click at [656, 144] on div "Hold up... Sorry, our process doesn't currently support applications for compan…" at bounding box center [534, 253] width 1069 height 507
click at [546, 326] on button "Go to Dashboard" at bounding box center [534, 322] width 278 height 33
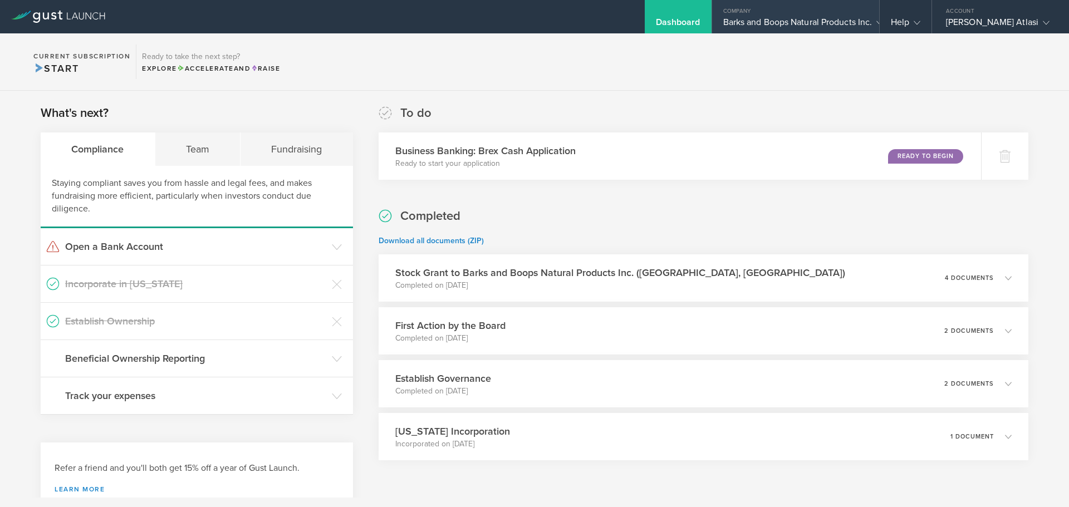
click at [754, 23] on div "Barks and Boops Natural Products Inc." at bounding box center [795, 25] width 145 height 17
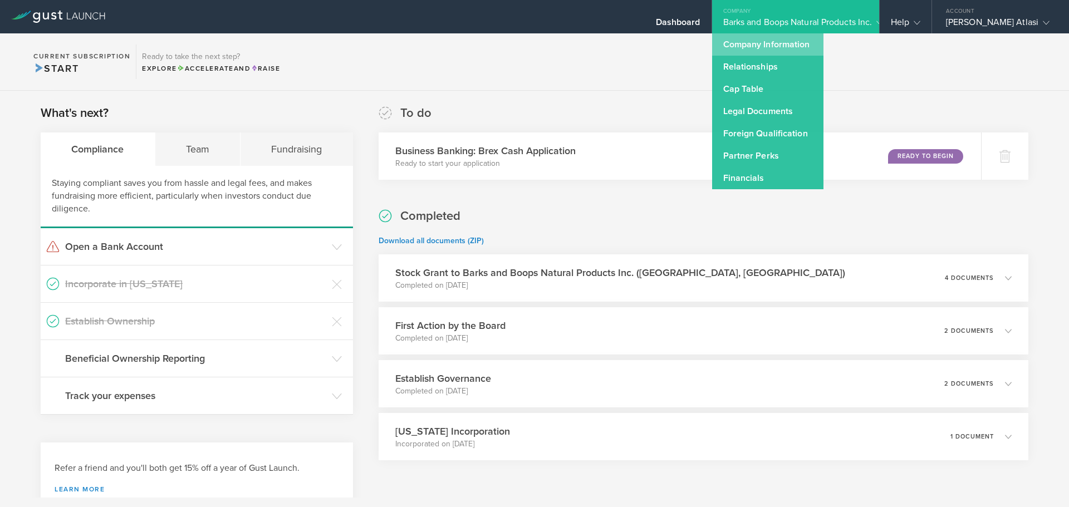
click at [750, 46] on link "Company Information" at bounding box center [767, 44] width 111 height 22
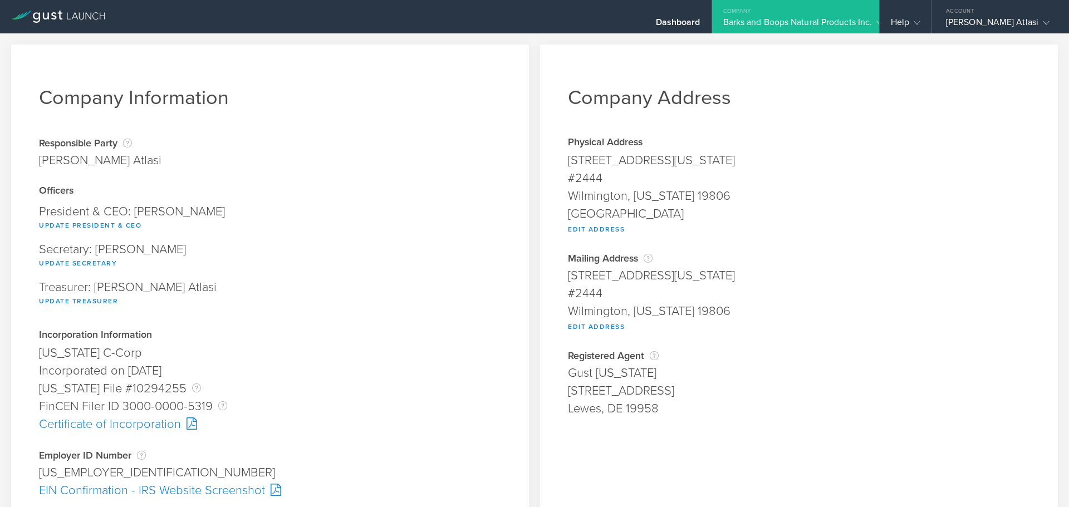
click at [82, 472] on div "[US_EMPLOYER_IDENTIFICATION_NUMBER]" at bounding box center [270, 473] width 462 height 18
copy div "[US_EMPLOYER_IDENTIFICATION_NUMBER] Pending"
